Goal: Task Accomplishment & Management: Use online tool/utility

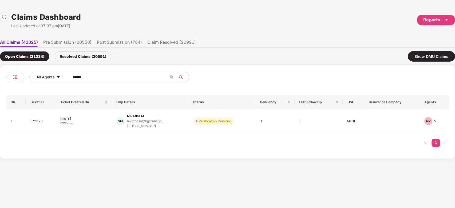
click at [117, 76] on input "******" at bounding box center [121, 77] width 96 height 8
paste input "text"
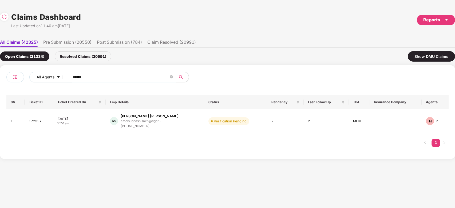
type input "******"
click at [159, 123] on div "amolsubhash.sakh@tiger..." at bounding box center [150, 121] width 58 height 5
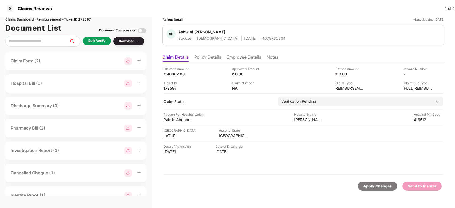
click at [96, 45] on div "Bulk Verify" at bounding box center [97, 41] width 28 height 9
click at [96, 45] on div "Bulk Verify" at bounding box center [97, 41] width 28 height 8
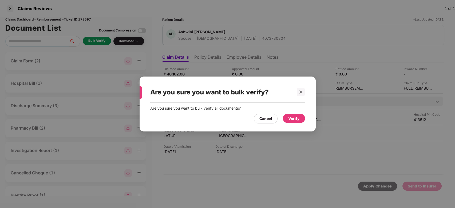
click at [297, 121] on div "Verify" at bounding box center [293, 119] width 11 height 6
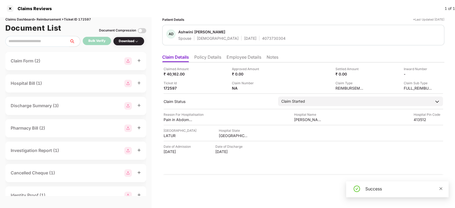
click at [442, 187] on icon "close" at bounding box center [441, 189] width 4 height 4
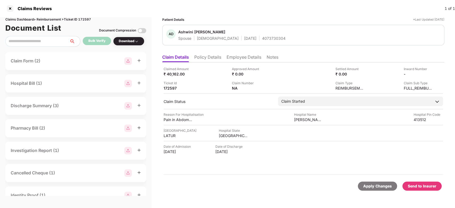
click at [432, 186] on div "Send to Insurer" at bounding box center [422, 186] width 29 height 6
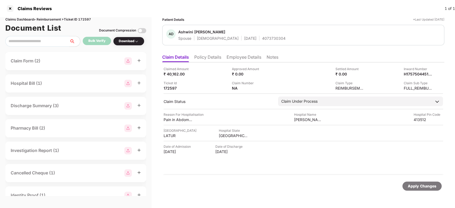
click at [230, 56] on li "Employee Details" at bounding box center [244, 58] width 35 height 8
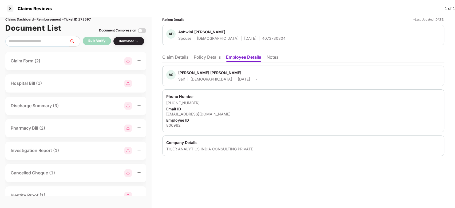
click at [185, 72] on div "Amol Subhash Sakhare" at bounding box center [209, 72] width 63 height 5
copy div "Amol"
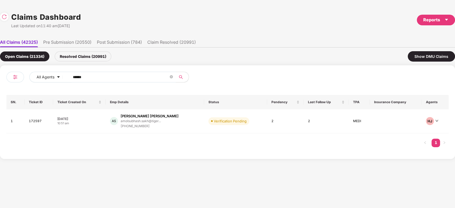
click at [125, 78] on input "******" at bounding box center [121, 77] width 96 height 8
paste input "text"
type input "******"
click at [189, 123] on td "KG Karthik Krishna Ganesa... karthik.ganesan@tigera... +919789907345" at bounding box center [154, 121] width 94 height 24
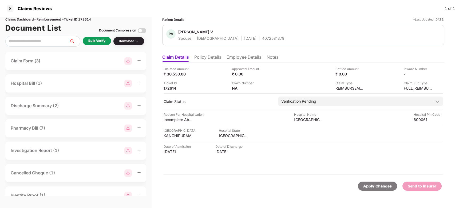
click at [98, 44] on div "Bulk Verify" at bounding box center [97, 41] width 28 height 8
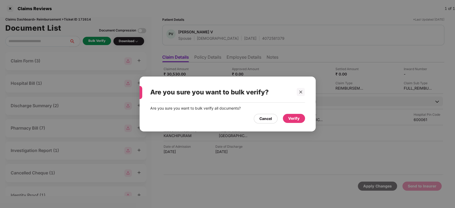
click at [294, 118] on div "Verify" at bounding box center [293, 119] width 11 height 6
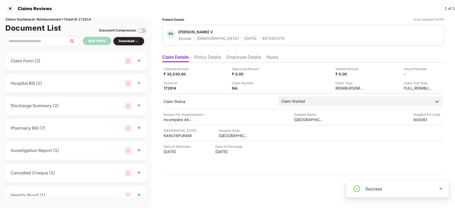
click at [442, 188] on icon "close" at bounding box center [441, 189] width 4 height 4
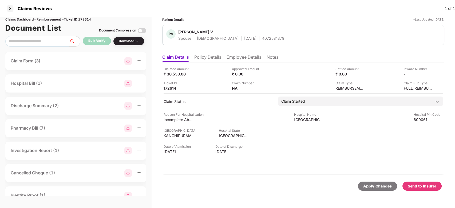
click at [431, 189] on div "Send to Insurer" at bounding box center [422, 186] width 39 height 9
click at [245, 61] on li "Employee Details" at bounding box center [244, 58] width 35 height 8
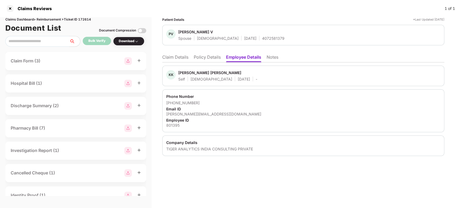
click at [185, 73] on div "Karthik Krishna Ganesan" at bounding box center [209, 72] width 63 height 5
copy div "Karthik"
click at [175, 57] on li "Claim Details" at bounding box center [175, 58] width 26 height 8
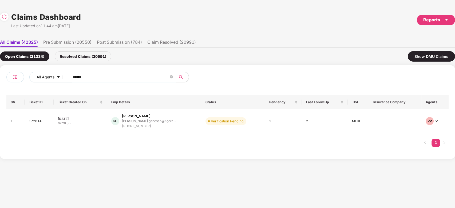
click at [135, 75] on input "******" at bounding box center [121, 77] width 96 height 8
paste input "text"
type input "******"
click at [201, 122] on td "Verification Pending" at bounding box center [233, 121] width 64 height 24
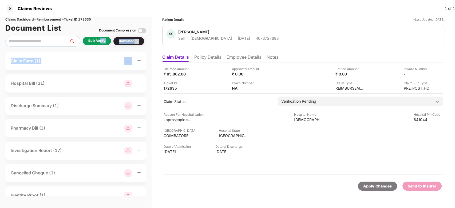
drag, startPoint x: 104, startPoint y: 50, endPoint x: 99, endPoint y: 40, distance: 11.1
click at [99, 40] on div "Claims Dashboard > Reimbursement > Ticket ID 172635 Document List Document Comp…" at bounding box center [76, 112] width 152 height 191
click at [99, 40] on div "Bulk Verify" at bounding box center [96, 40] width 17 height 5
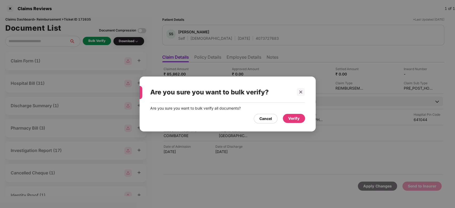
click at [291, 115] on div "Verify" at bounding box center [294, 118] width 22 height 9
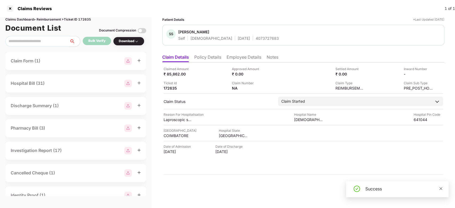
click at [439, 189] on icon "close" at bounding box center [441, 189] width 4 height 4
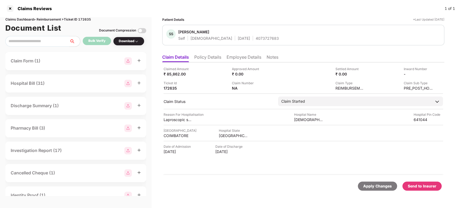
click at [431, 188] on div "Send to Insurer" at bounding box center [422, 186] width 29 height 6
click at [235, 57] on li "Employee Details" at bounding box center [244, 58] width 35 height 8
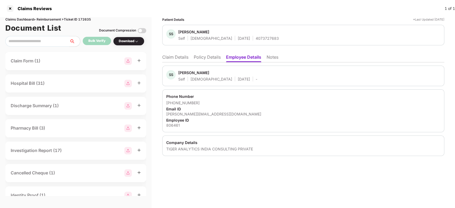
click at [188, 73] on div "Sriramakrishnan Sathyanarayanan" at bounding box center [193, 72] width 31 height 5
copy div "Sriramakrishnan"
click at [183, 61] on li "Claim Details" at bounding box center [175, 58] width 26 height 8
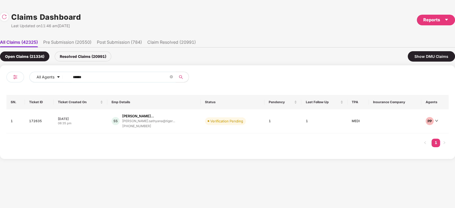
click at [149, 79] on input "******" at bounding box center [121, 77] width 96 height 8
paste input "text"
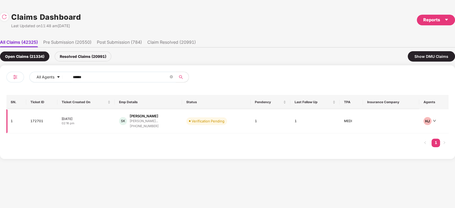
type input "******"
click at [175, 120] on div "SK Shankar Kamaraj shankar.kamaraj@tigera... +918754538899" at bounding box center [148, 121] width 59 height 15
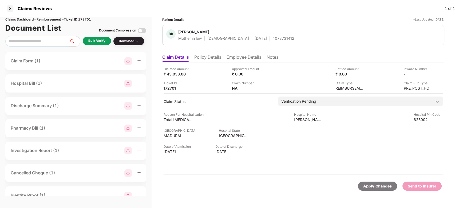
click at [104, 40] on div "Bulk Verify" at bounding box center [96, 40] width 17 height 5
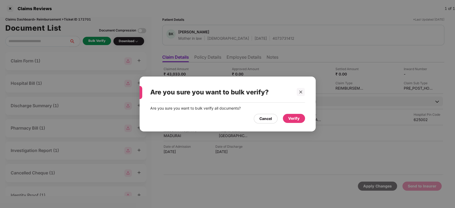
drag, startPoint x: 296, startPoint y: 114, endPoint x: 297, endPoint y: 123, distance: 9.1
click at [297, 123] on div "Cancel Verify" at bounding box center [227, 117] width 155 height 12
click at [297, 123] on div "Verify" at bounding box center [294, 118] width 22 height 9
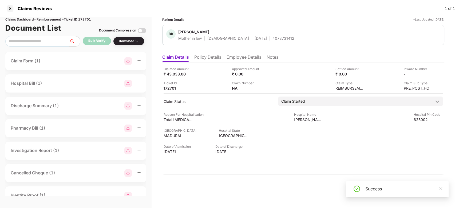
click at [443, 188] on div "Success" at bounding box center [397, 190] width 102 height 16
click at [442, 188] on icon "close" at bounding box center [441, 189] width 4 height 4
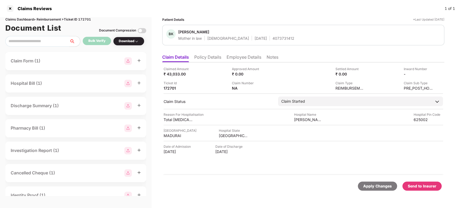
click at [422, 188] on div "Send to Insurer" at bounding box center [422, 186] width 29 height 6
click at [245, 58] on li "Employee Details" at bounding box center [244, 58] width 35 height 8
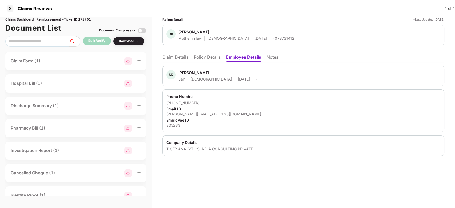
click at [185, 73] on div "[PERSON_NAME]" at bounding box center [193, 72] width 31 height 5
copy div "Shankar"
click at [10, 7] on div at bounding box center [10, 8] width 9 height 9
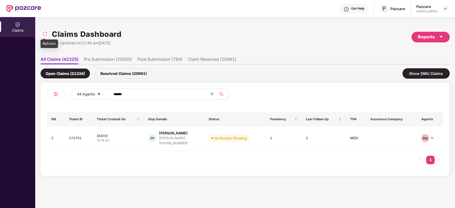
click at [43, 32] on img at bounding box center [44, 33] width 5 height 5
